Goal: Find contact information: Find contact information

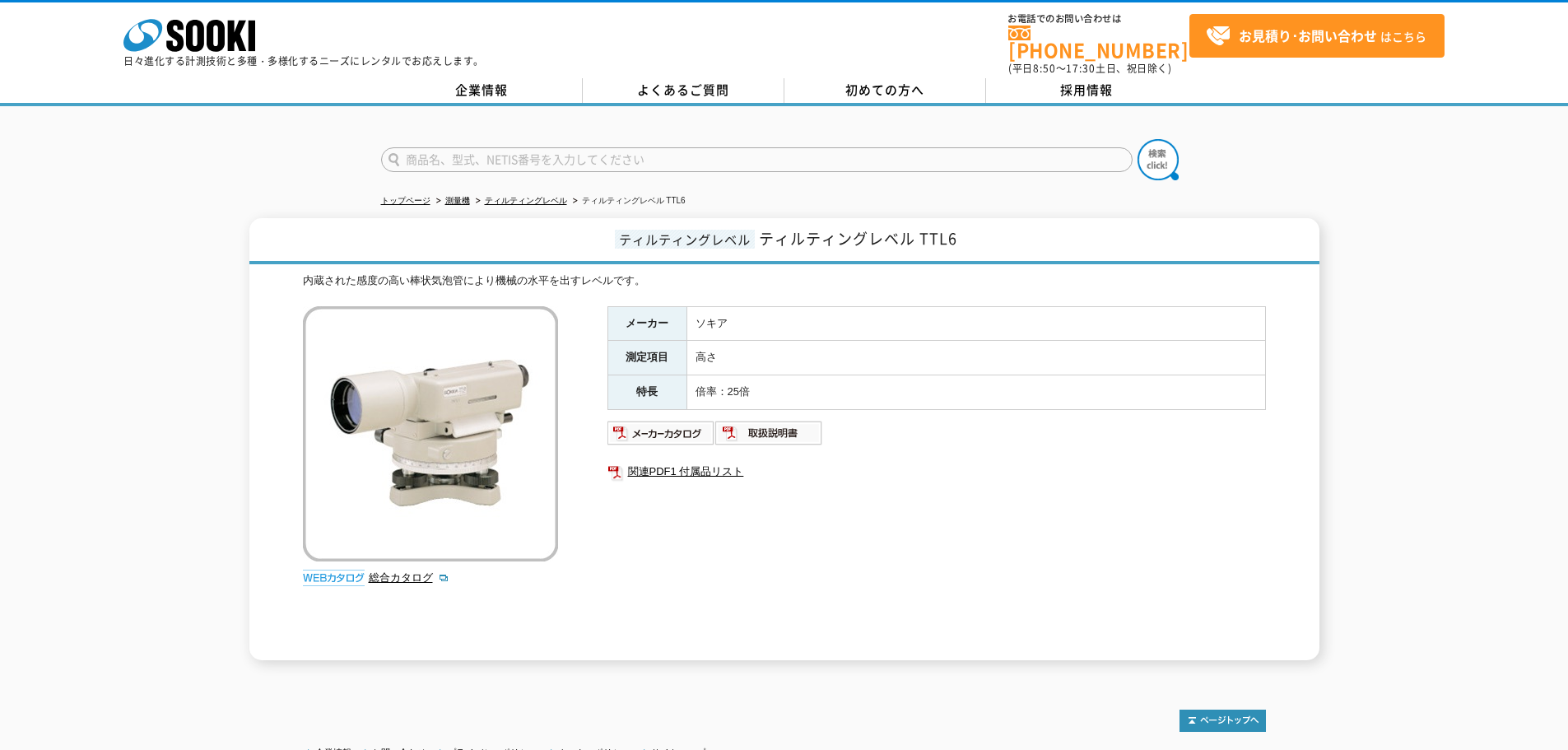
scroll to position [134, 0]
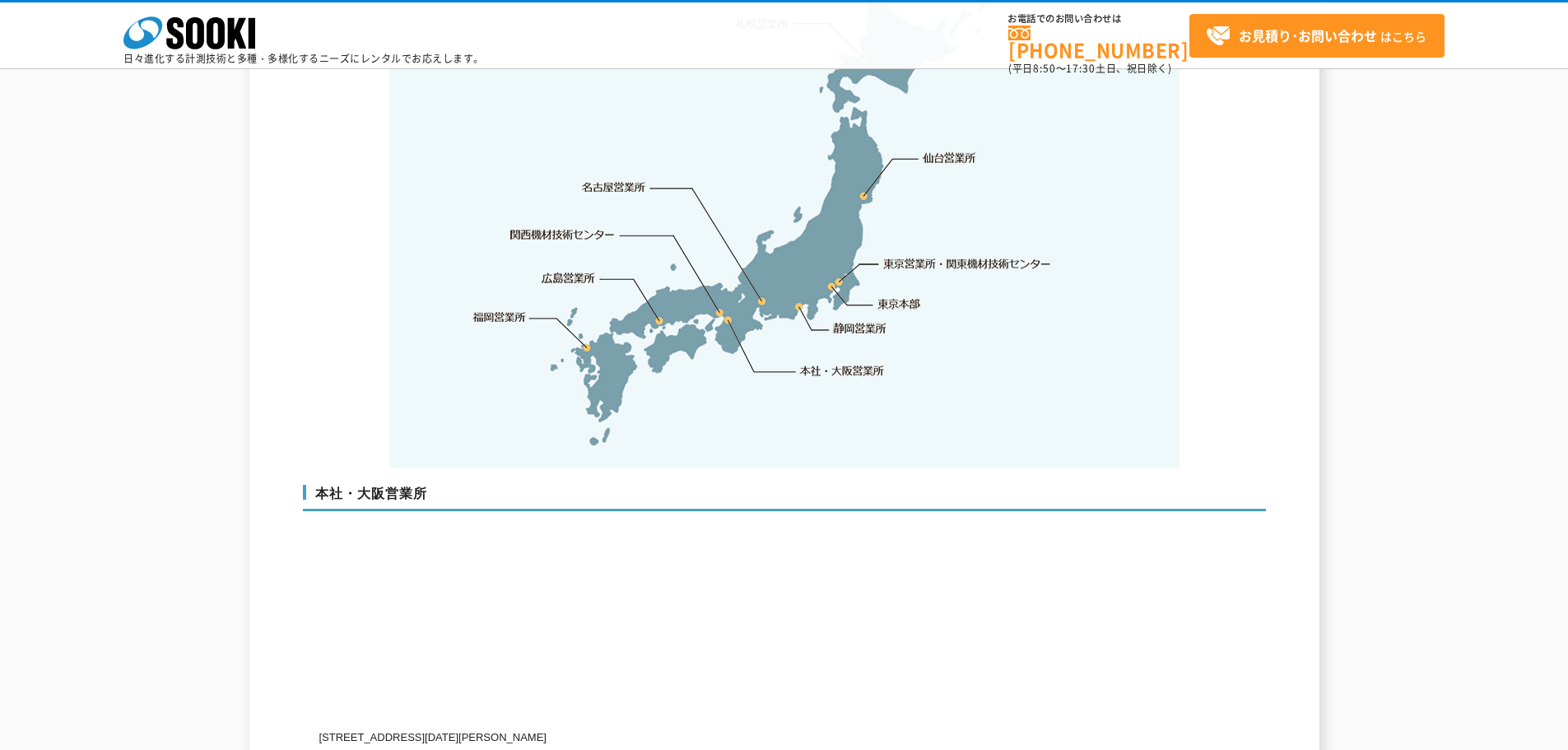
scroll to position [3456, 0]
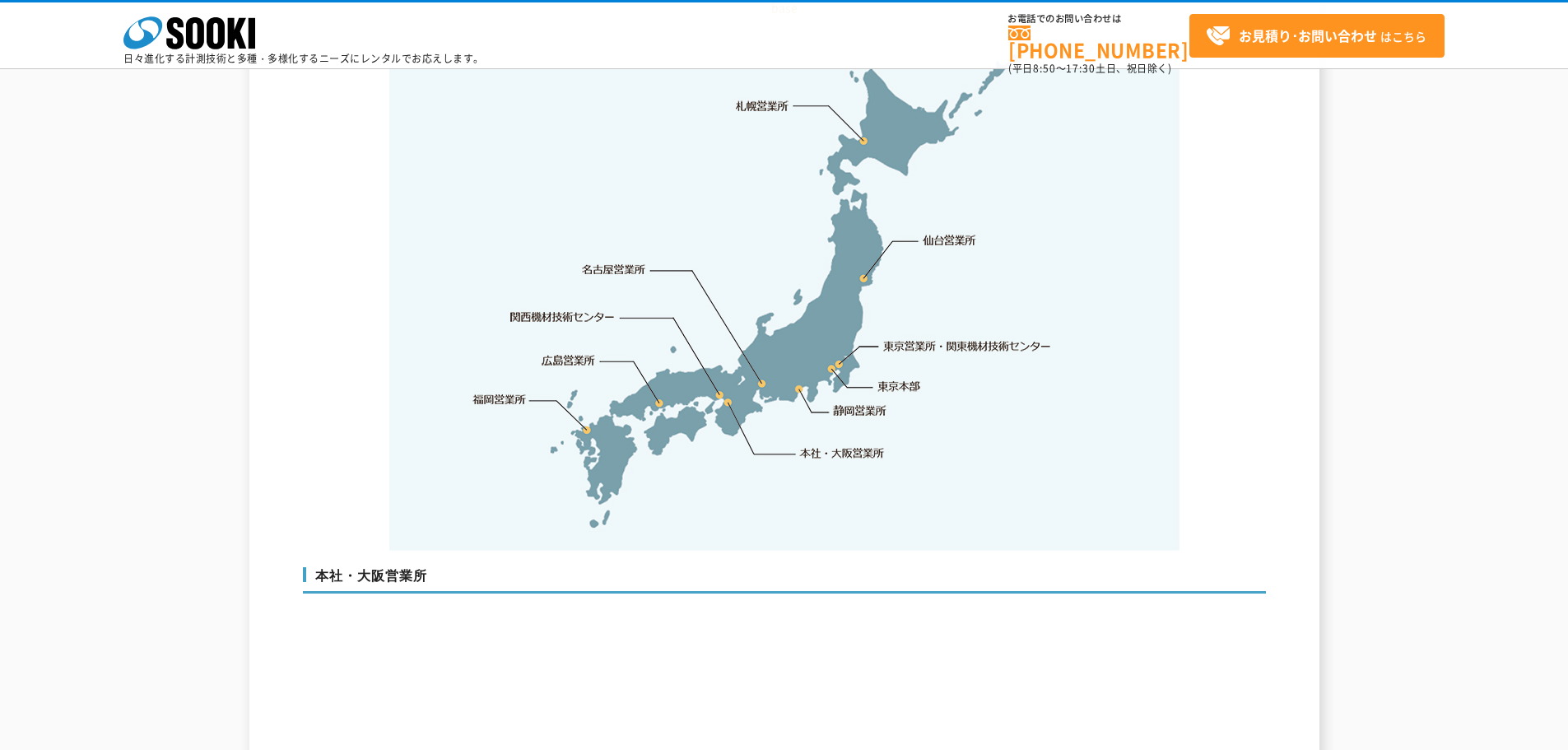
click at [571, 351] on link "広島営業所" at bounding box center [569, 359] width 54 height 16
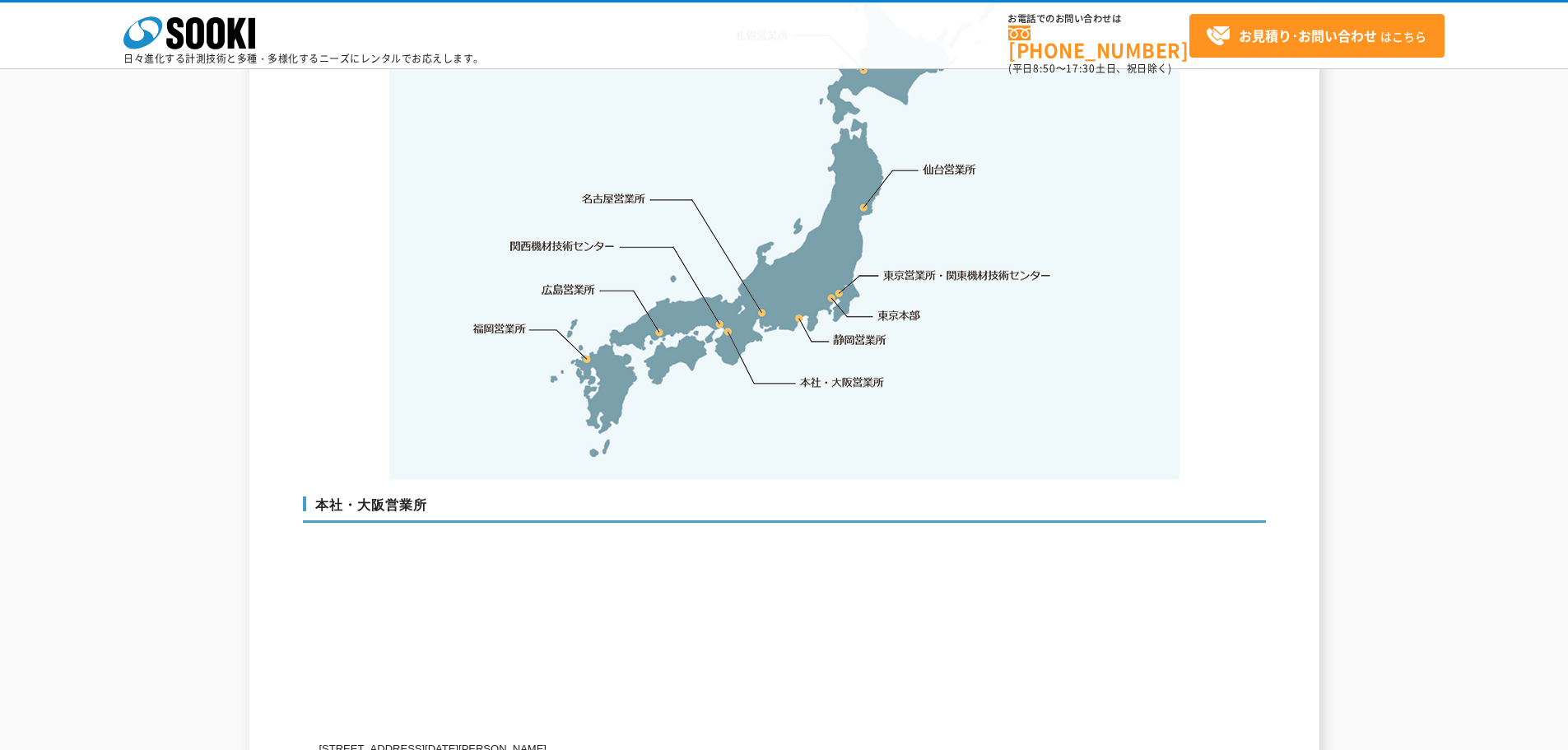
scroll to position [3445, 0]
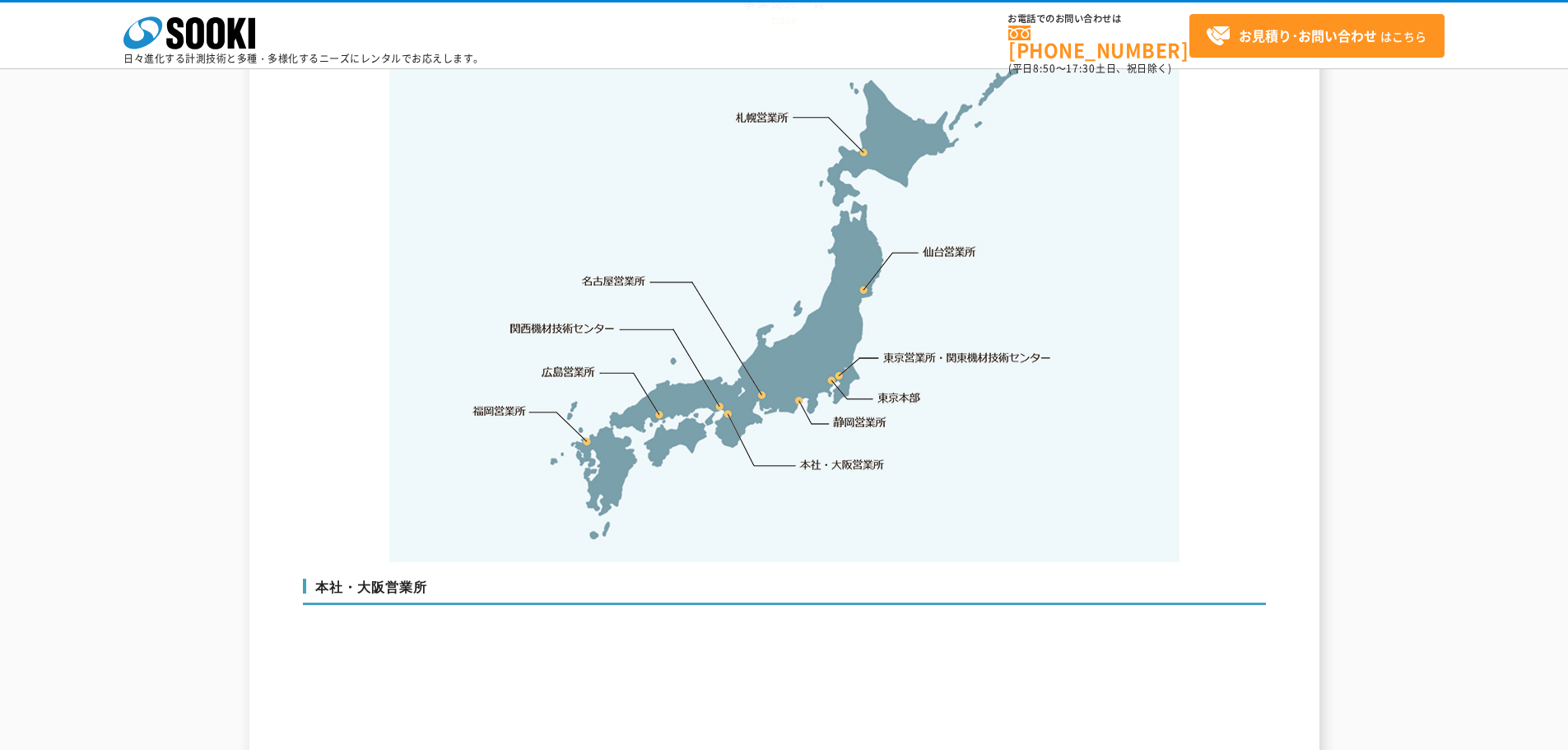
click at [549, 320] on link "関西機材技術センター" at bounding box center [563, 328] width 104 height 16
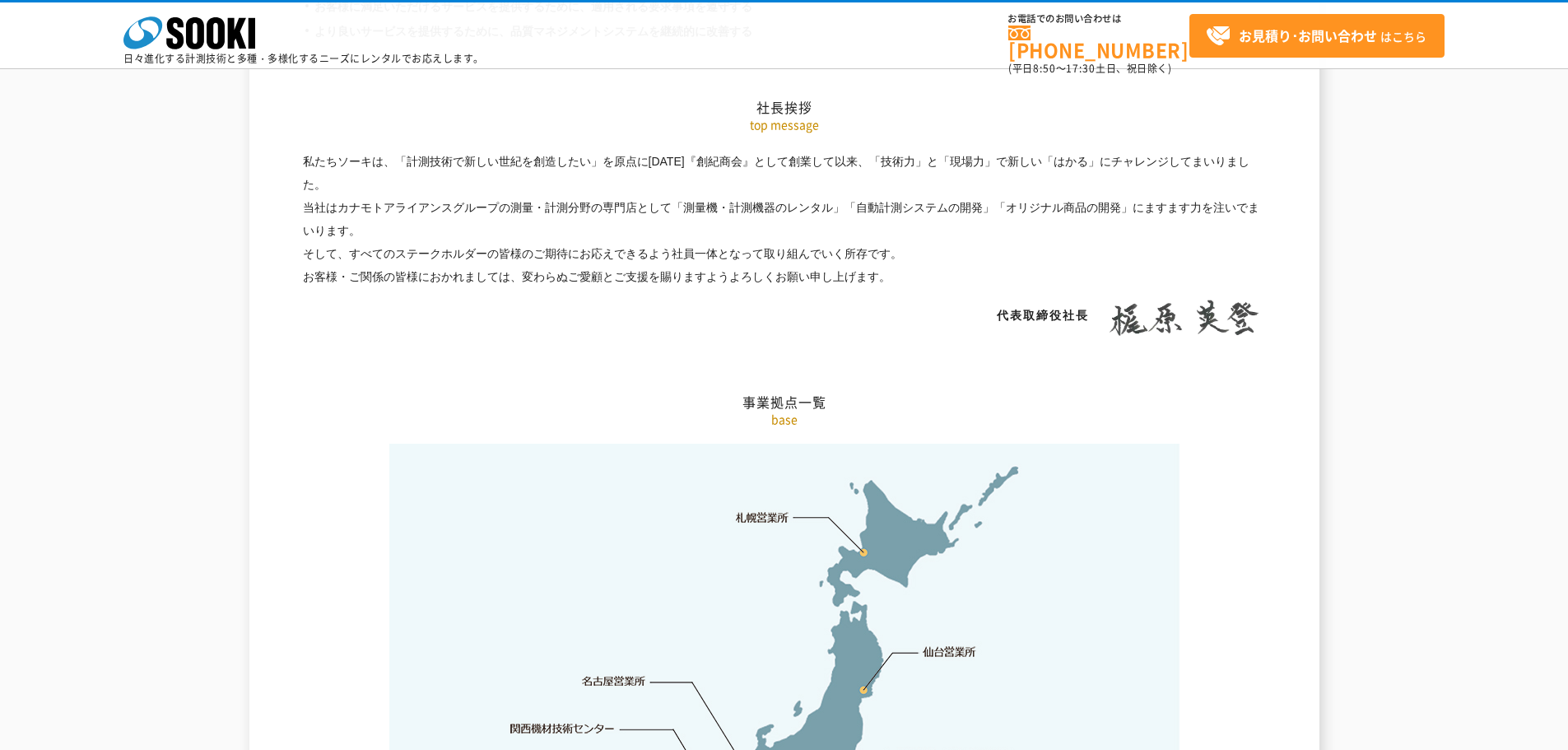
scroll to position [3538, 0]
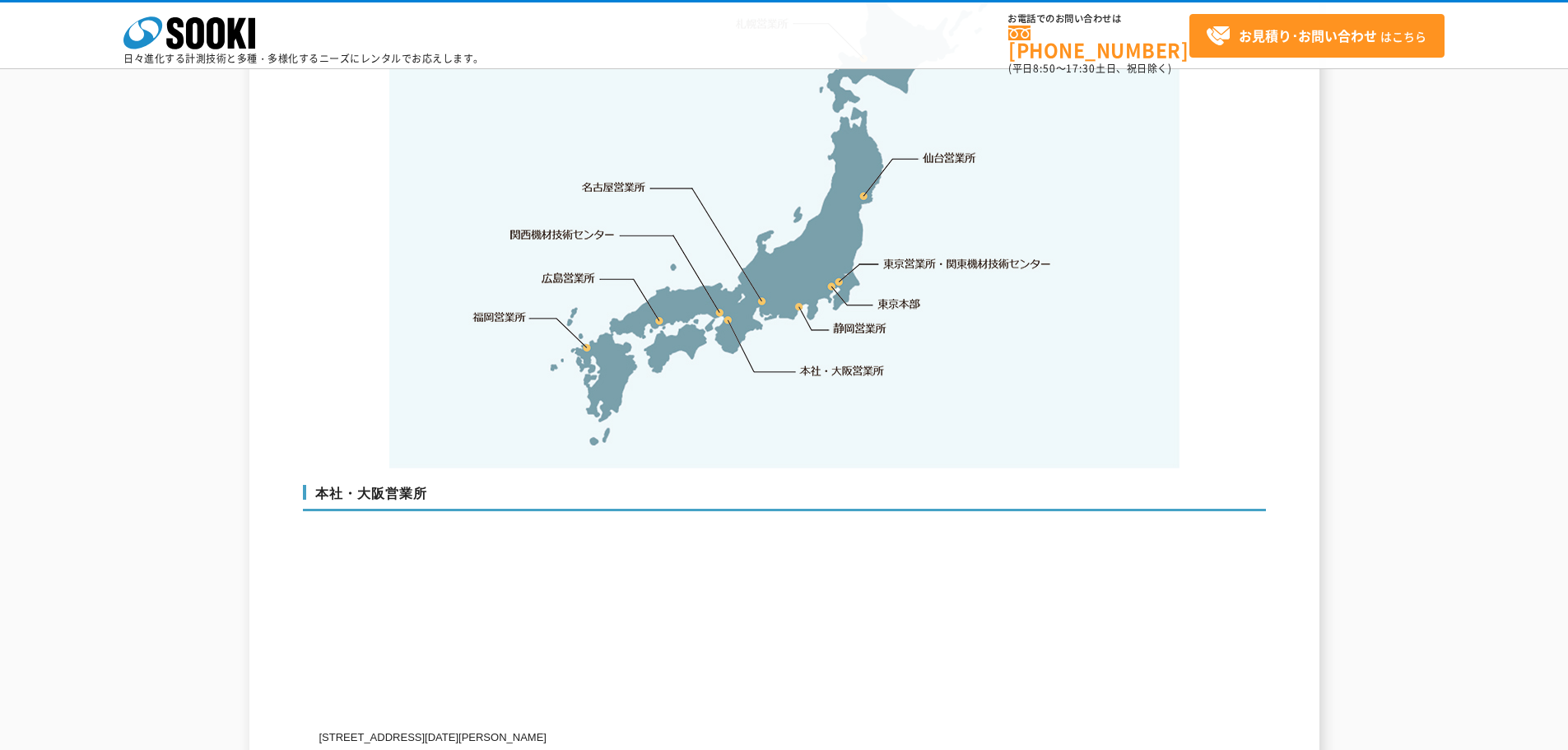
click at [550, 269] on link "広島営業所" at bounding box center [569, 277] width 54 height 16
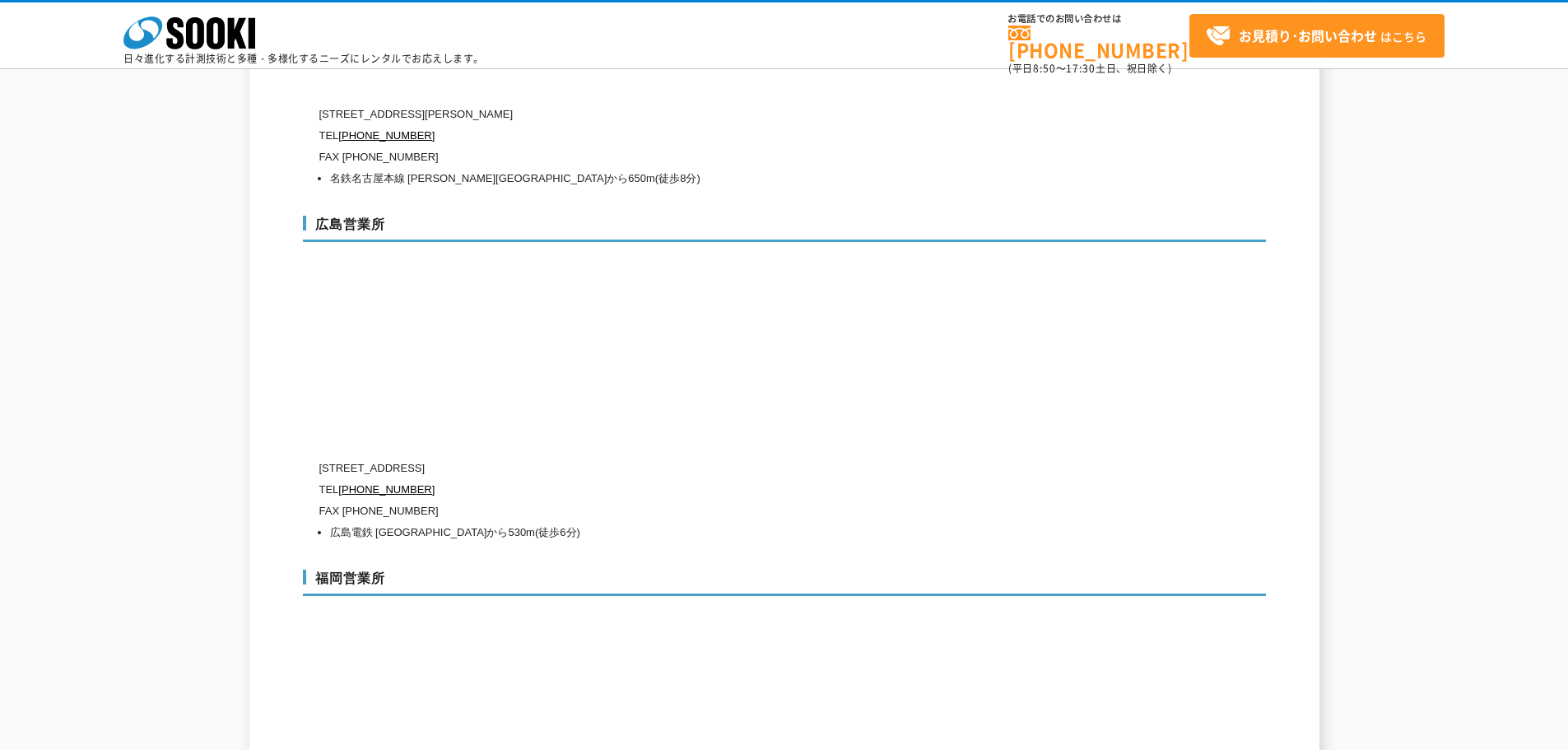
scroll to position [5873, 0]
